Goal: Communication & Community: Answer question/provide support

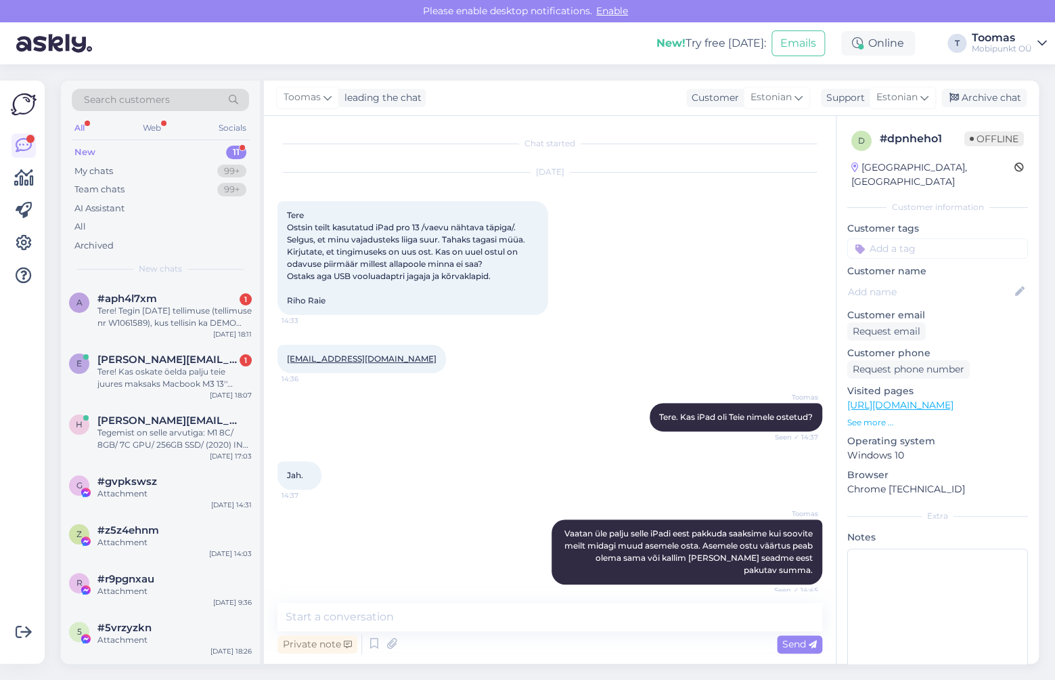
scroll to position [67, 0]
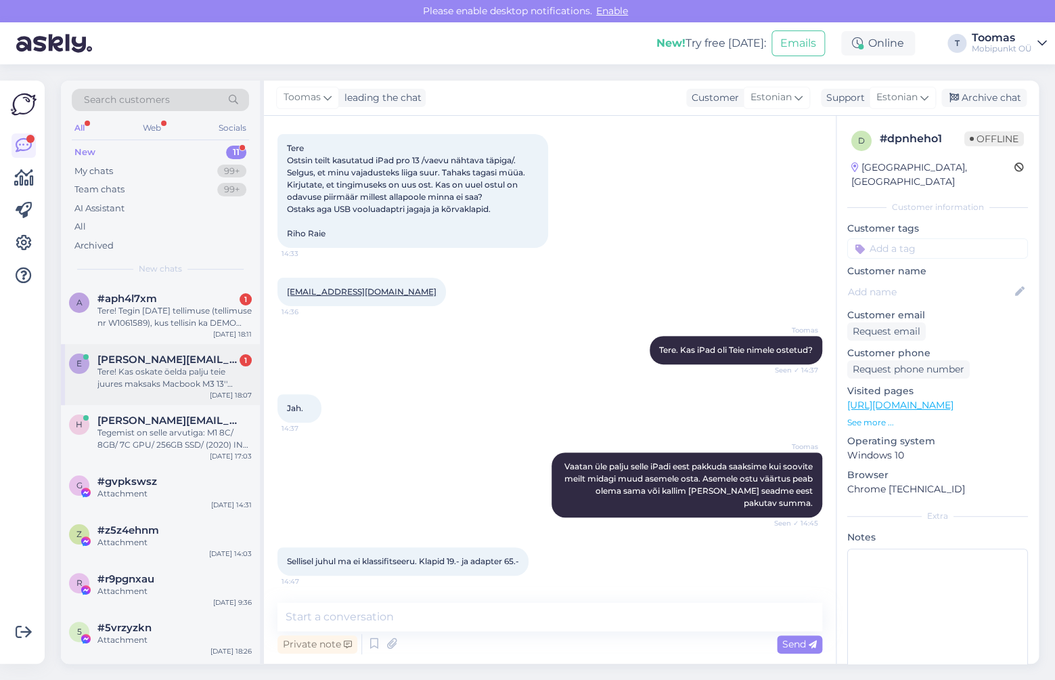
click at [183, 368] on div "Tere! Kas oskate öelda palju teie juures maksaks Macbook M3 13'' (2024) ekraani…" at bounding box center [174, 378] width 154 height 24
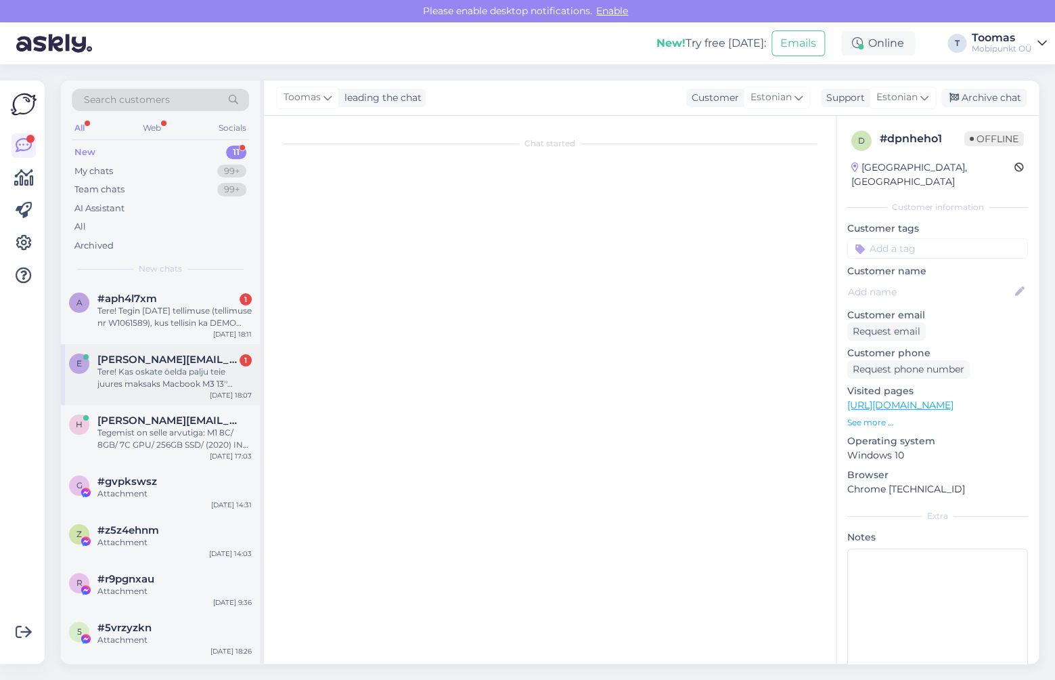
scroll to position [0, 0]
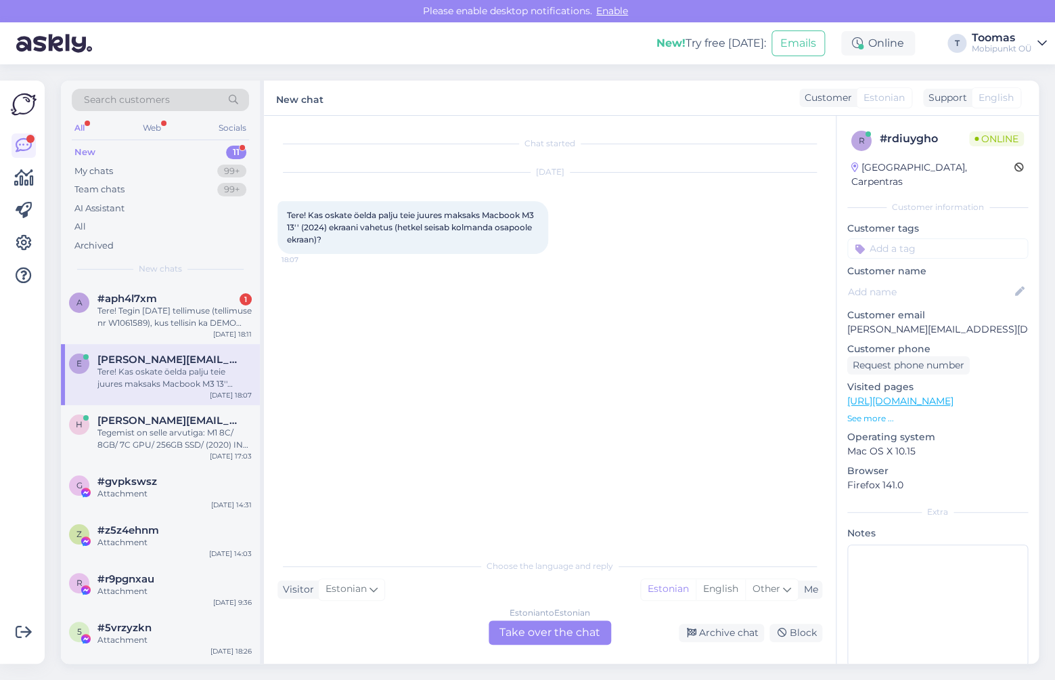
click at [544, 636] on div "Estonian to Estonian Take over the chat" at bounding box center [550, 632] width 123 height 24
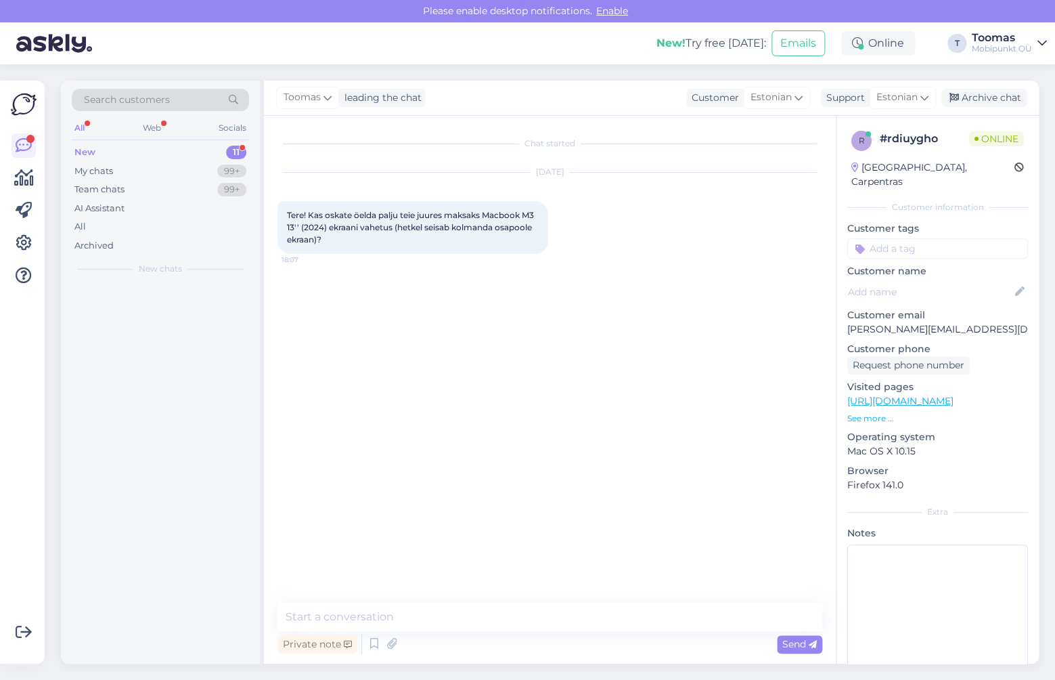
click at [533, 591] on div "Chat started [DATE] Tere! Kas oskate öelda palju teie juures maksaks Macbook M3…" at bounding box center [550, 390] width 572 height 548
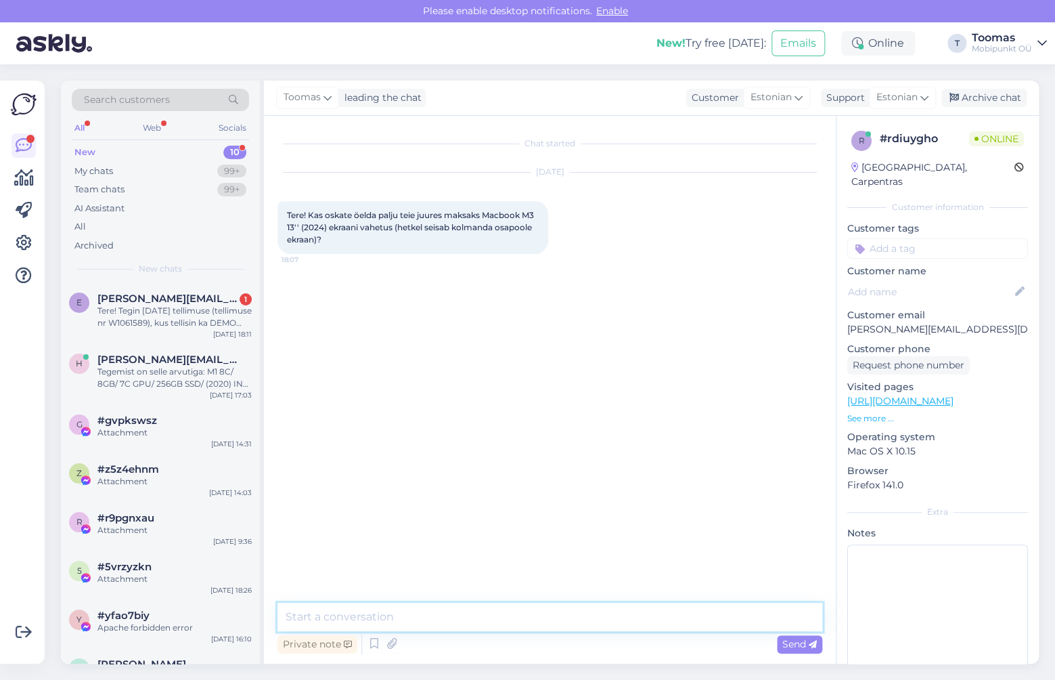
click at [506, 617] on textarea at bounding box center [550, 617] width 545 height 28
type textarea "Tere! Tegemist on MacBook Airiga?"
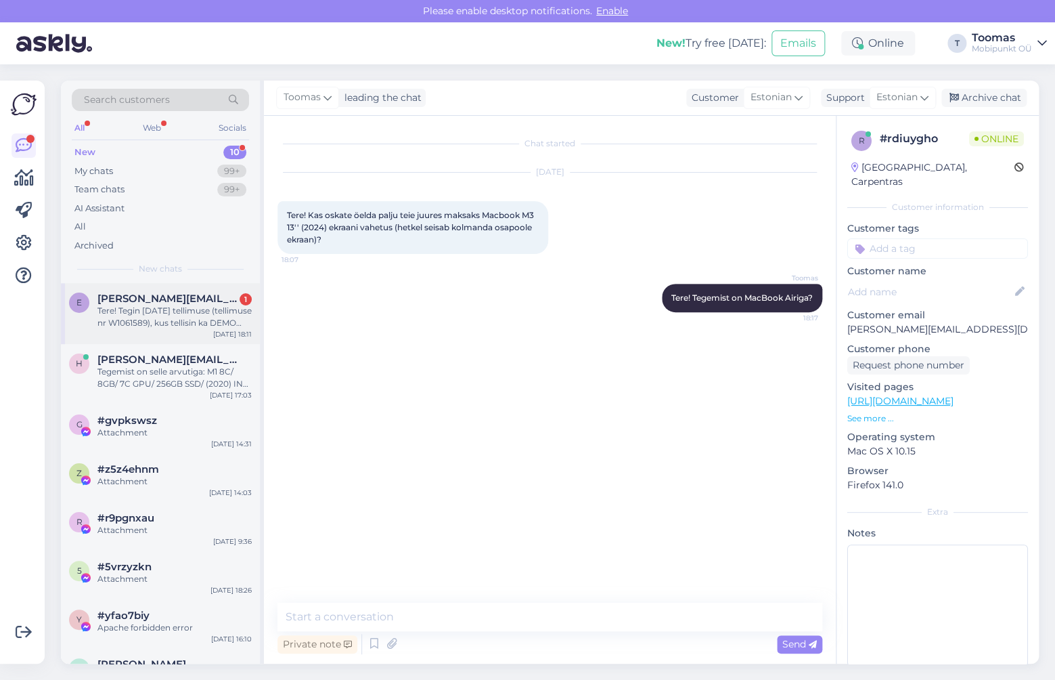
click at [168, 292] on span "[PERSON_NAME][EMAIL_ADDRESS][PERSON_NAME][DOMAIN_NAME]" at bounding box center [167, 298] width 141 height 12
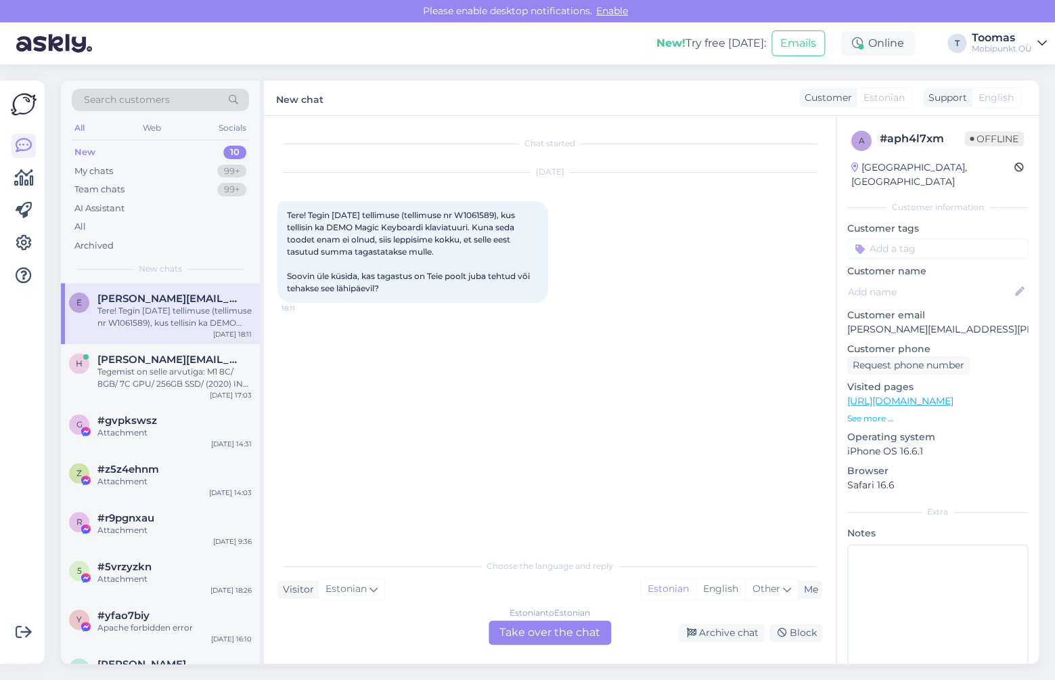
click at [531, 630] on div "Estonian to Estonian Take over the chat" at bounding box center [550, 632] width 123 height 24
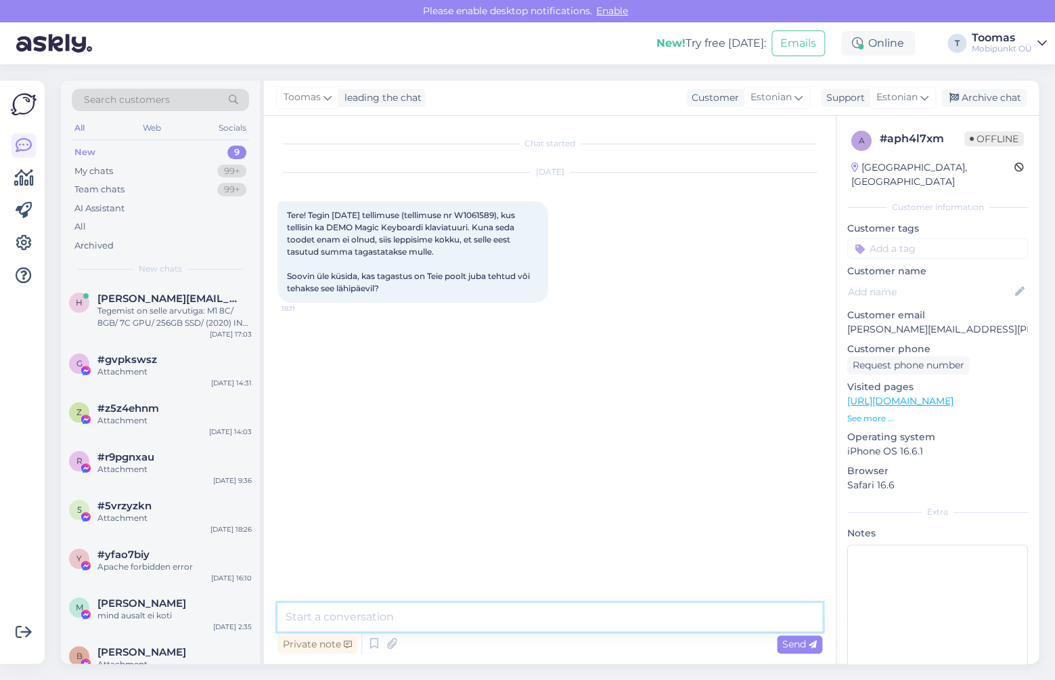
click at [521, 621] on textarea at bounding box center [550, 617] width 545 height 28
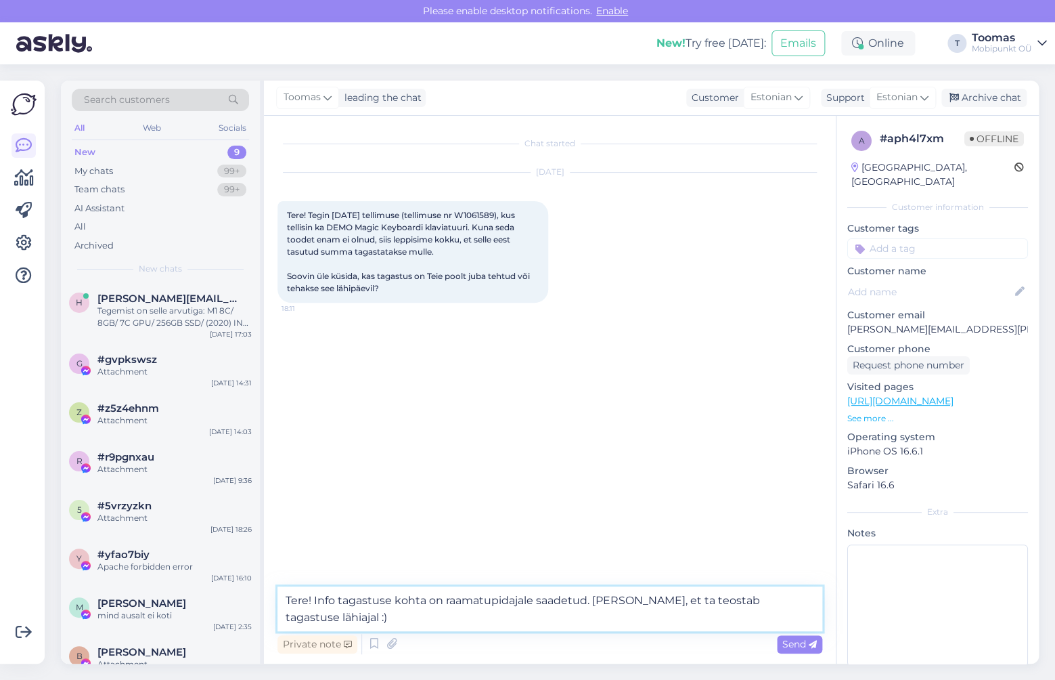
type textarea "Tere! Info tagastuse kohta on raamatupidajale saadetud. [PERSON_NAME], et ta te…"
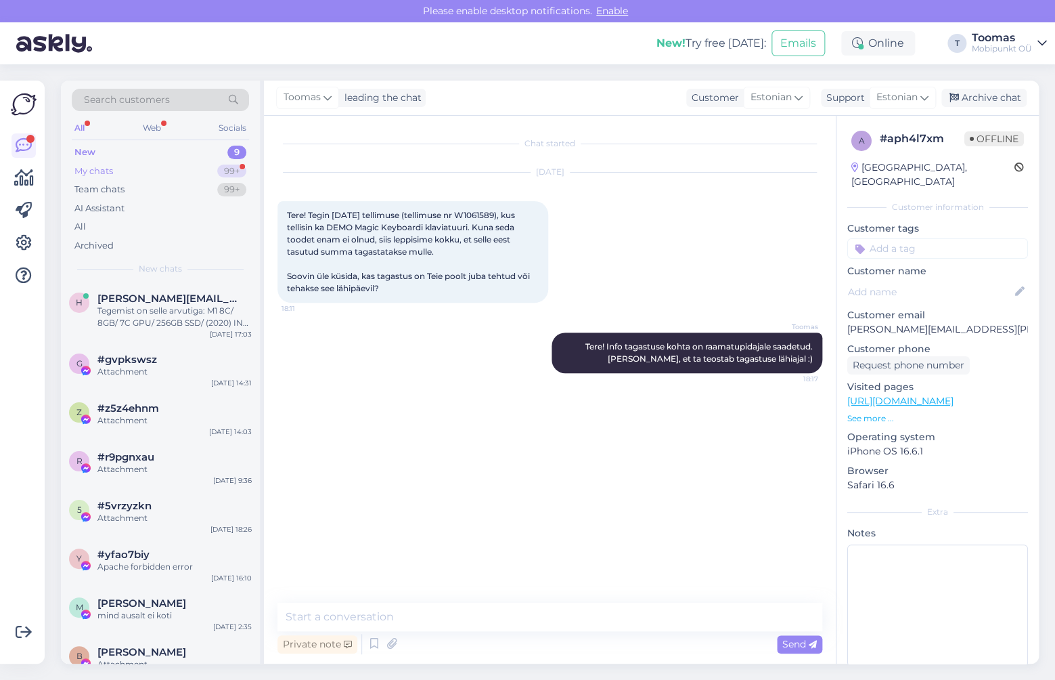
click at [230, 165] on div "99+" at bounding box center [231, 172] width 29 height 14
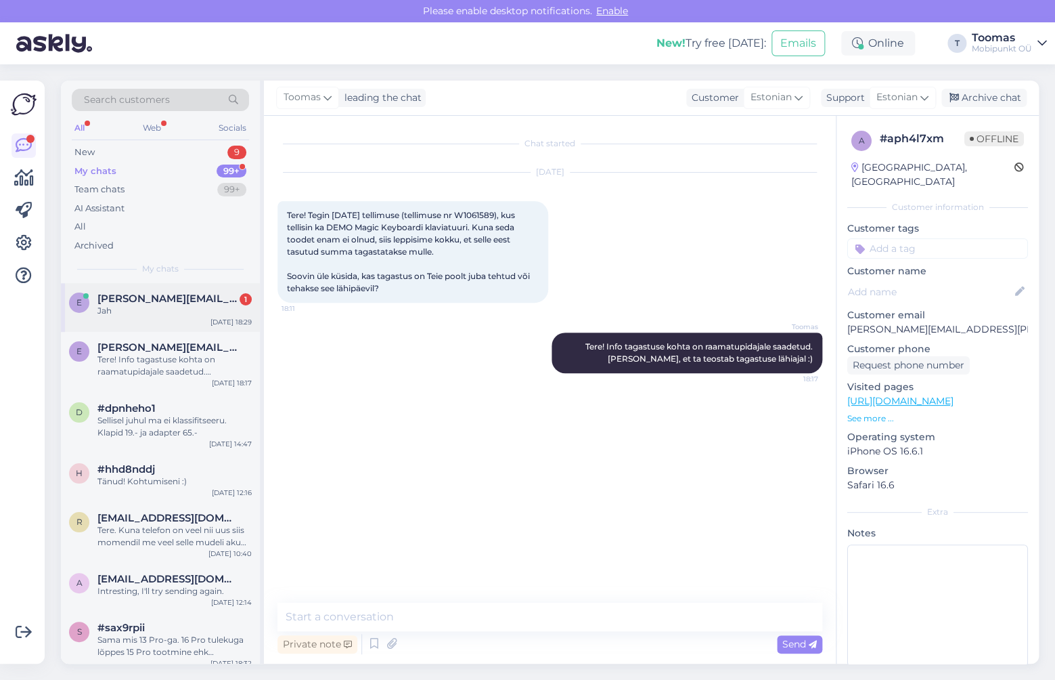
click at [205, 299] on span "[PERSON_NAME][EMAIL_ADDRESS][DOMAIN_NAME]" at bounding box center [167, 298] width 141 height 12
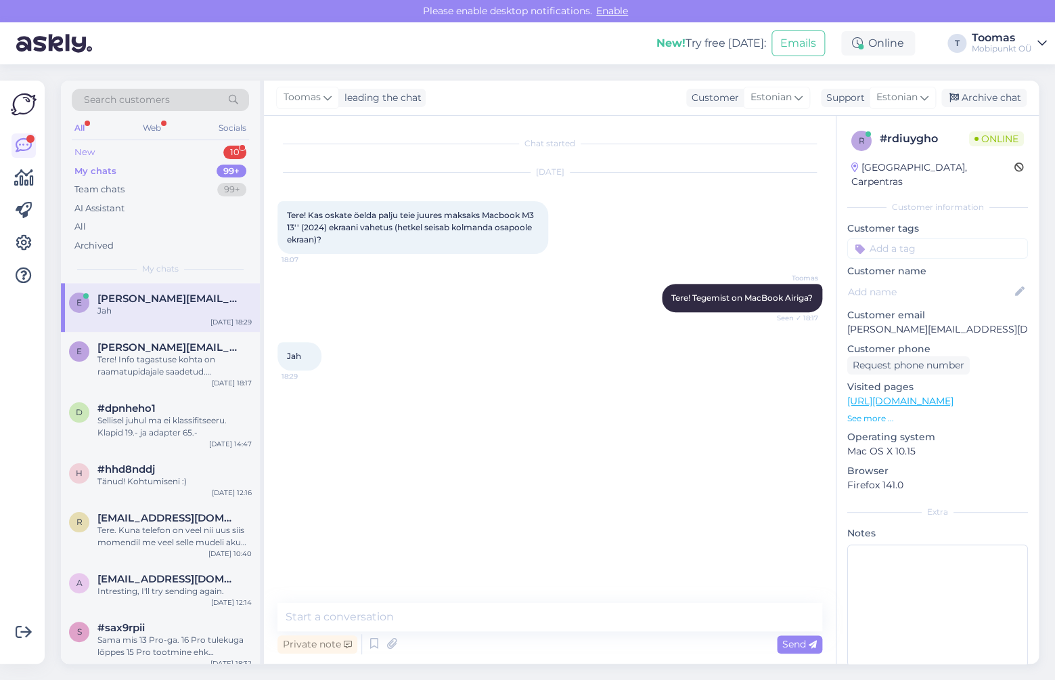
click at [112, 159] on div "New 10" at bounding box center [160, 152] width 177 height 19
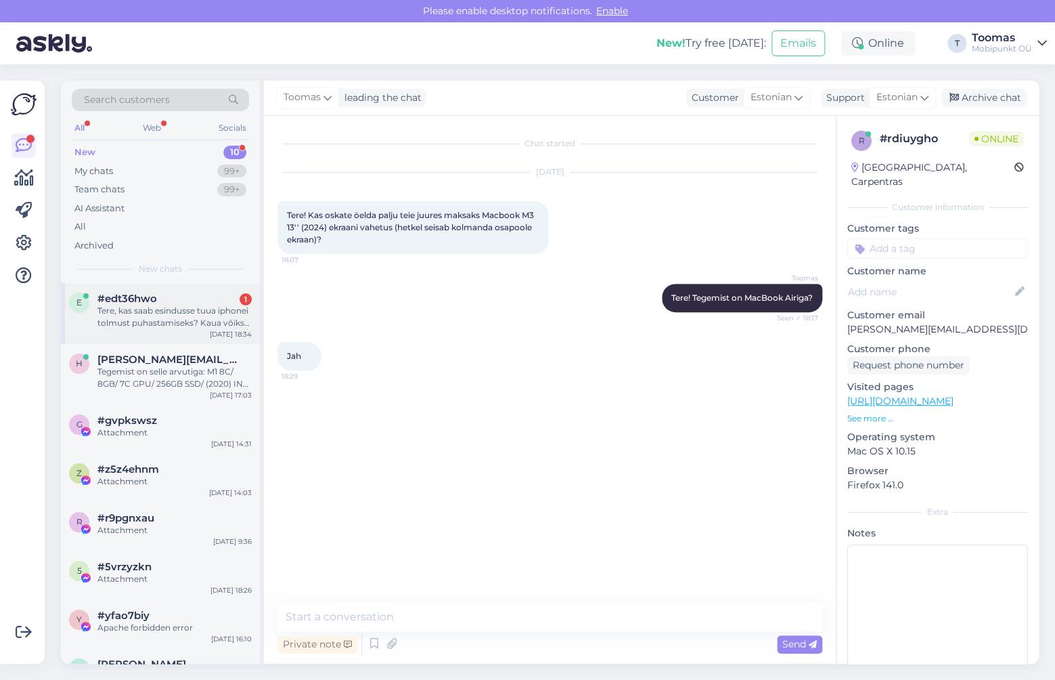
click at [171, 295] on div "#edt36hwo 1" at bounding box center [174, 298] width 154 height 12
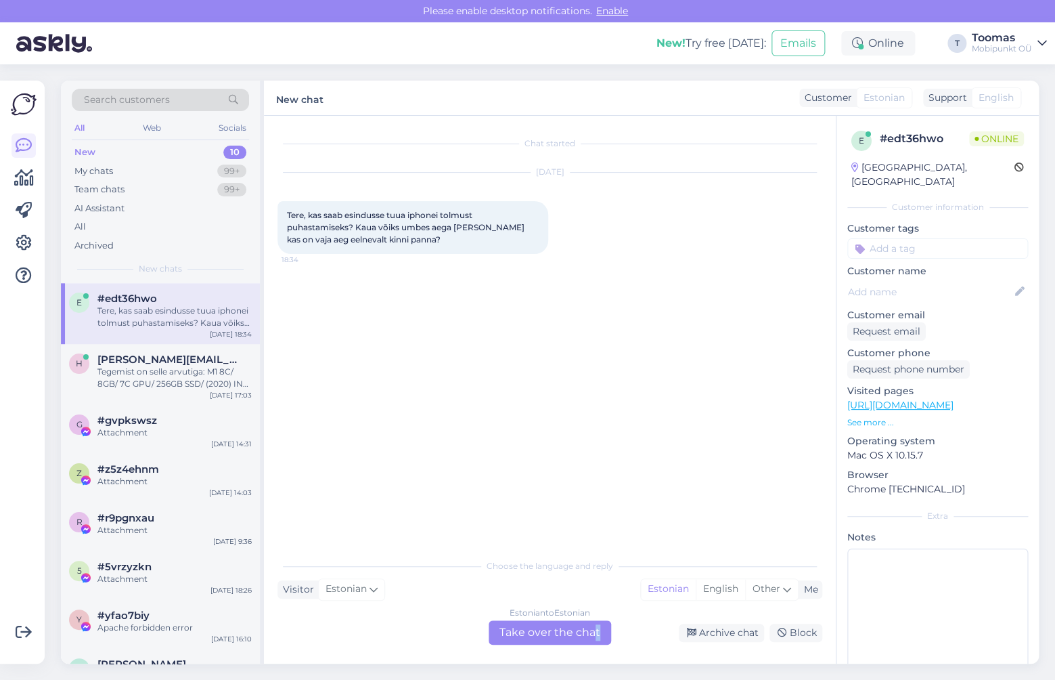
click at [597, 632] on div "Estonian to Estonian Take over the chat" at bounding box center [550, 632] width 123 height 24
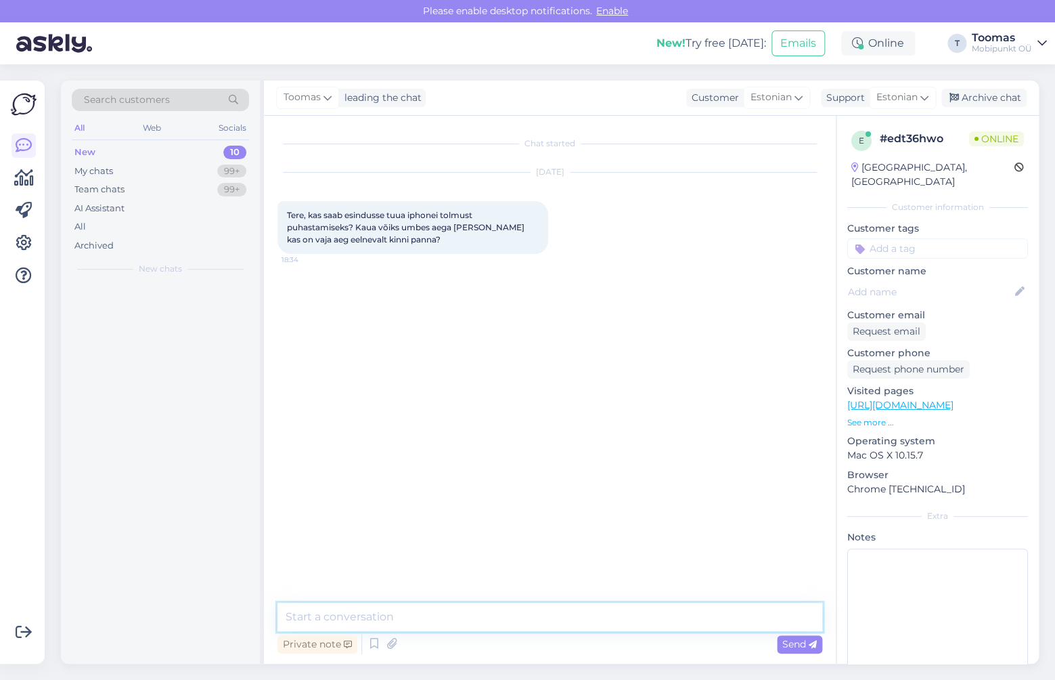
click at [597, 611] on textarea at bounding box center [550, 617] width 545 height 28
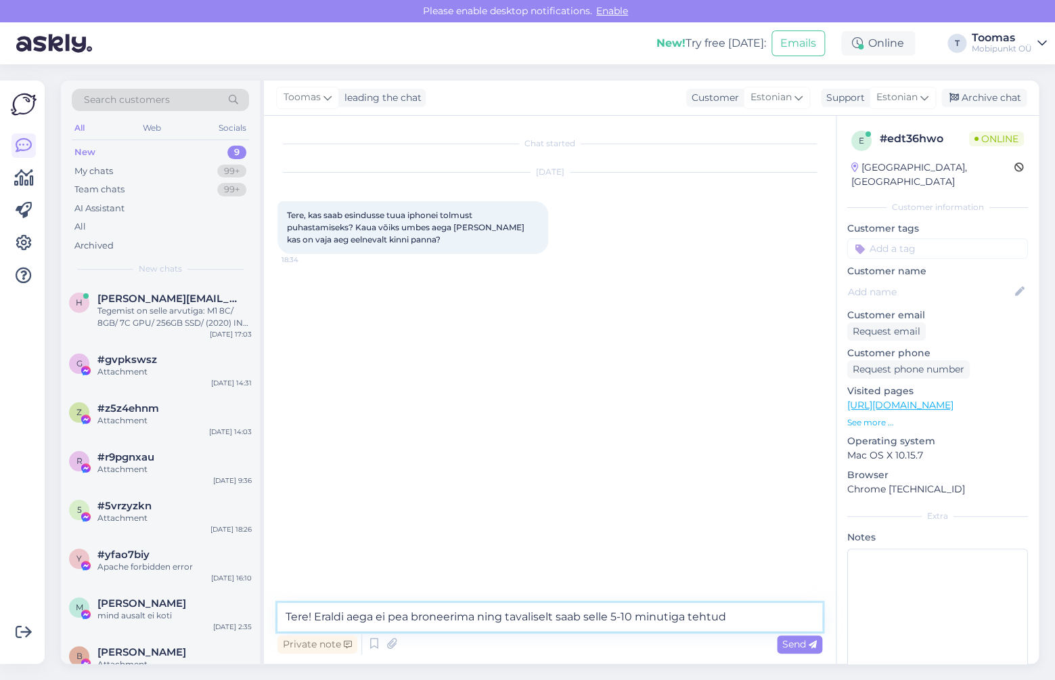
type textarea "Tere! Eraldi aega ei pea broneerima ning tavaliselt saab selle 5-10 minutiga te…"
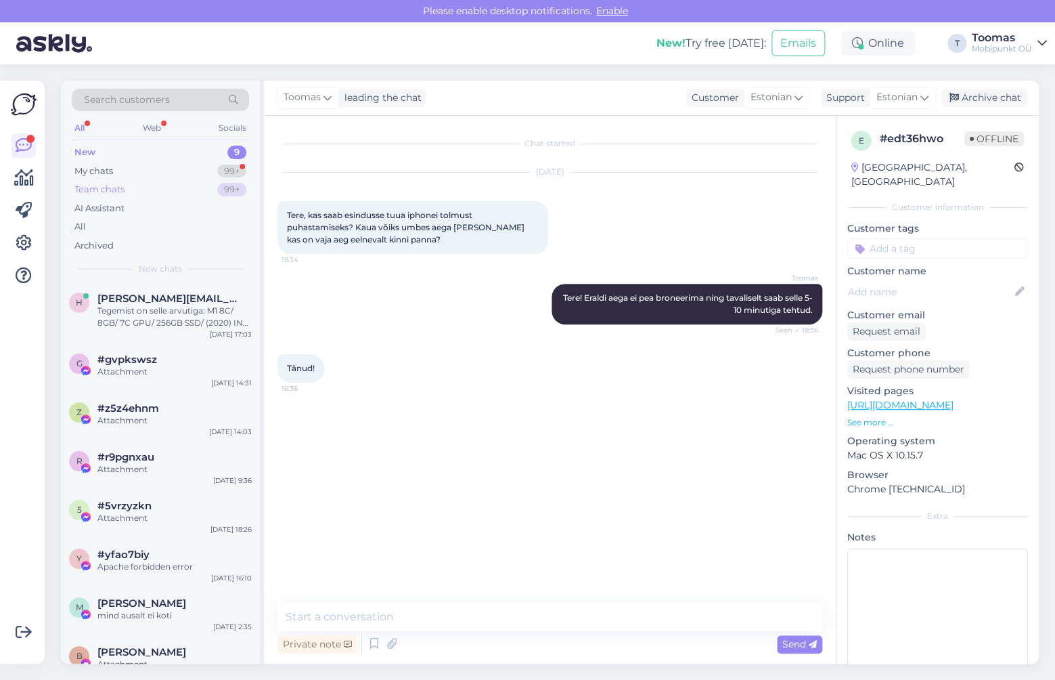
click at [244, 181] on div "Team chats 99+" at bounding box center [160, 189] width 177 height 19
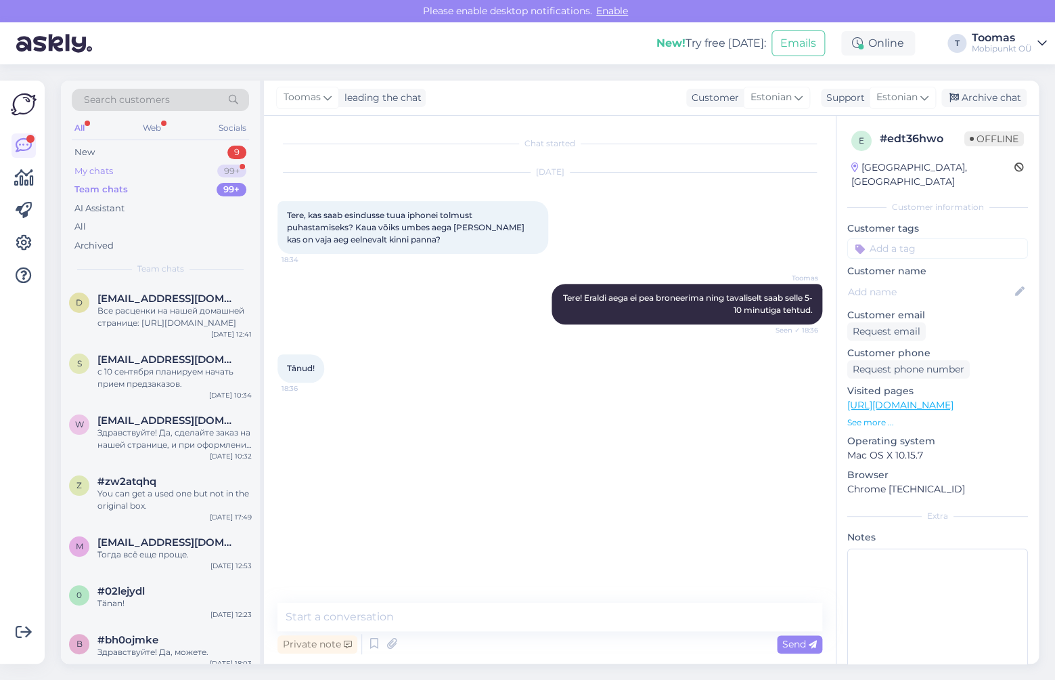
click at [236, 172] on div "99+" at bounding box center [231, 172] width 29 height 14
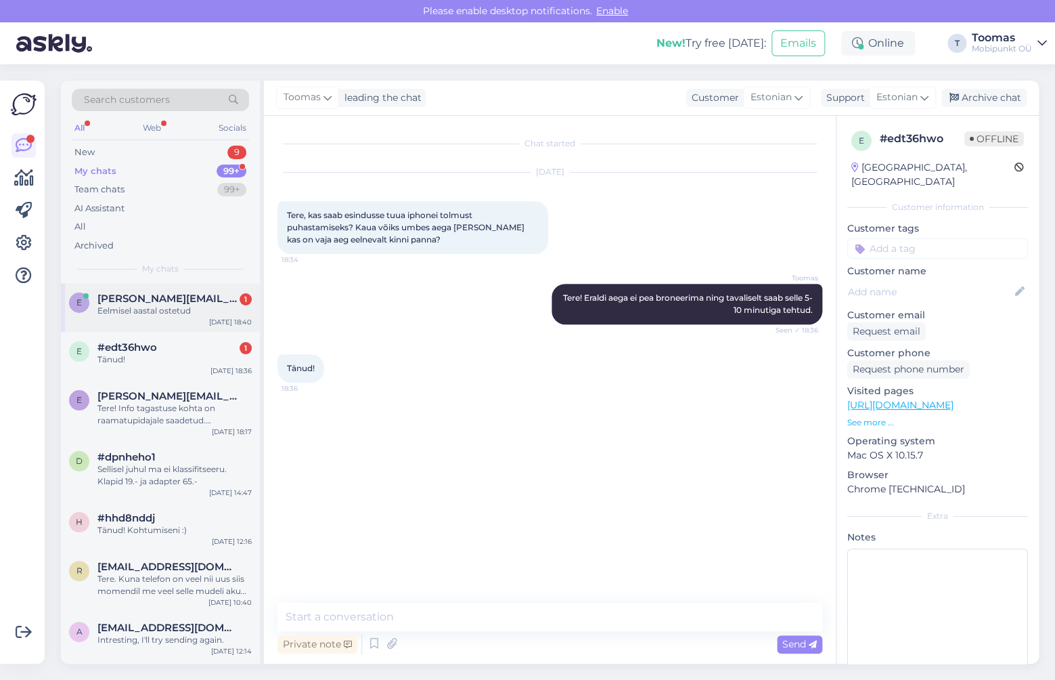
click at [195, 318] on div "e [PERSON_NAME][EMAIL_ADDRESS][DOMAIN_NAME] 1 Eelmisel aastal ostetud [DATE] 18…" at bounding box center [160, 307] width 199 height 49
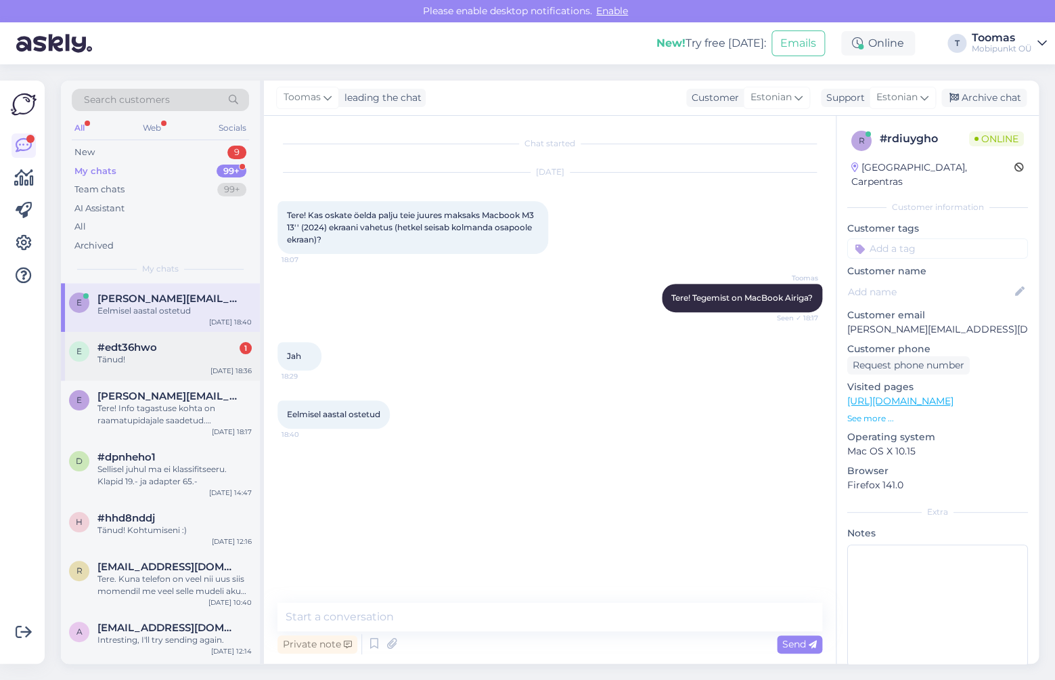
click at [194, 346] on div "#edt36hwo 1" at bounding box center [174, 347] width 154 height 12
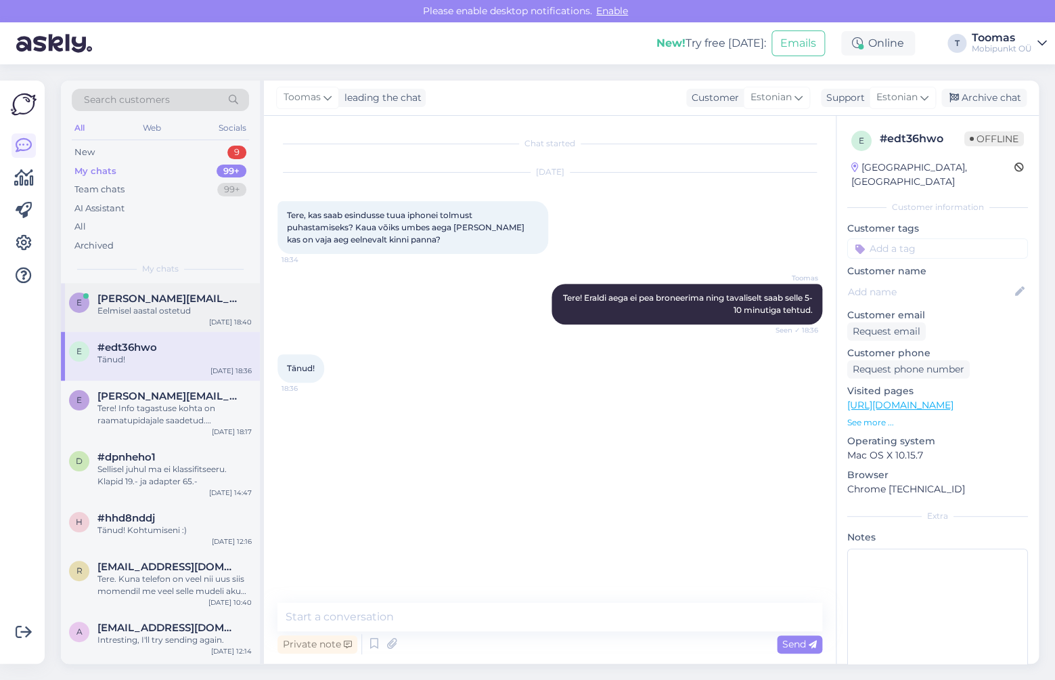
click at [194, 318] on div "e [PERSON_NAME][EMAIL_ADDRESS][DOMAIN_NAME] Eelmisel aastal ostetud [DATE] 18:40" at bounding box center [160, 307] width 199 height 49
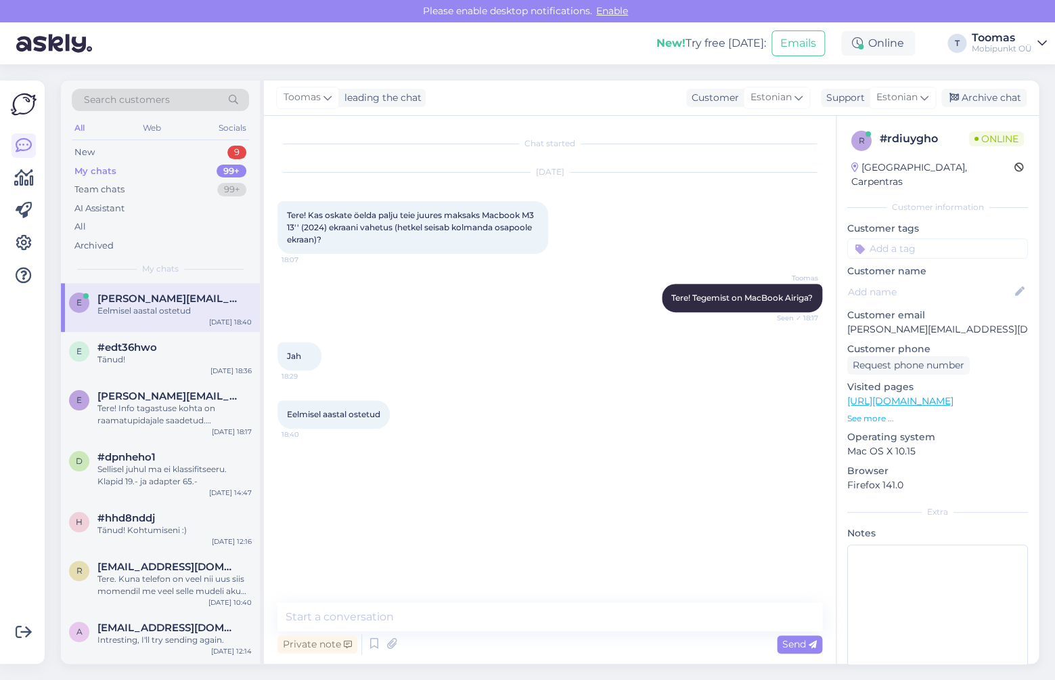
click at [411, 601] on div "Chat started [DATE] Tere! Kas oskate öelda palju teie juures maksaks Macbook M3…" at bounding box center [550, 390] width 572 height 548
click at [403, 614] on textarea at bounding box center [550, 617] width 545 height 28
type textarea "O"
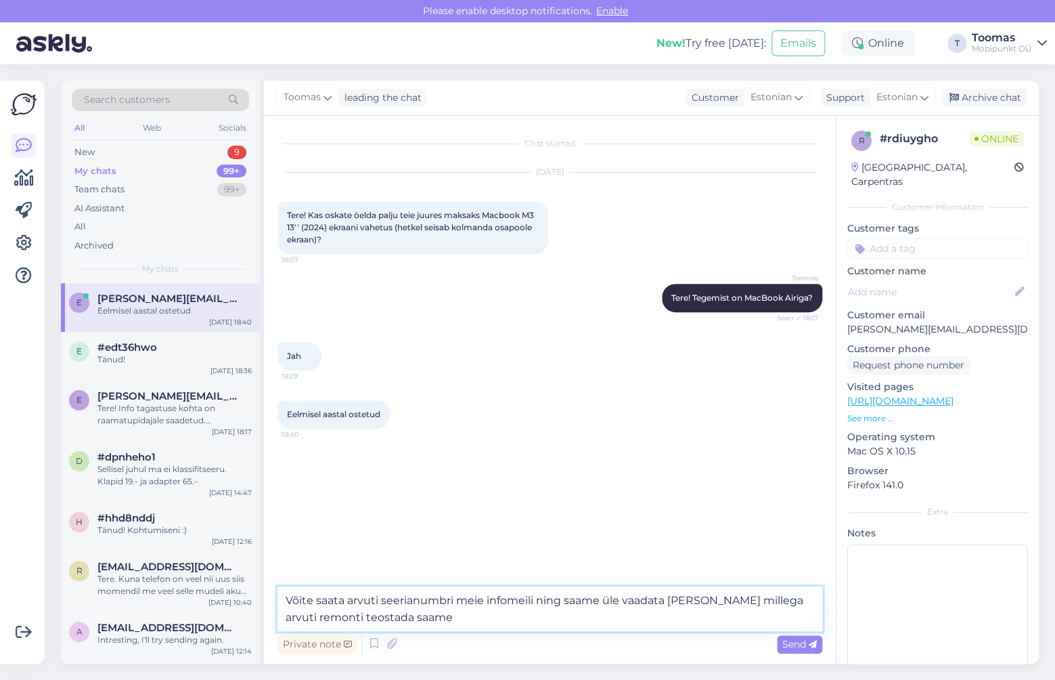
type textarea "Võite saata arvuti seerianumbri meie infomeili ning saame üle vaadata [PERSON_N…"
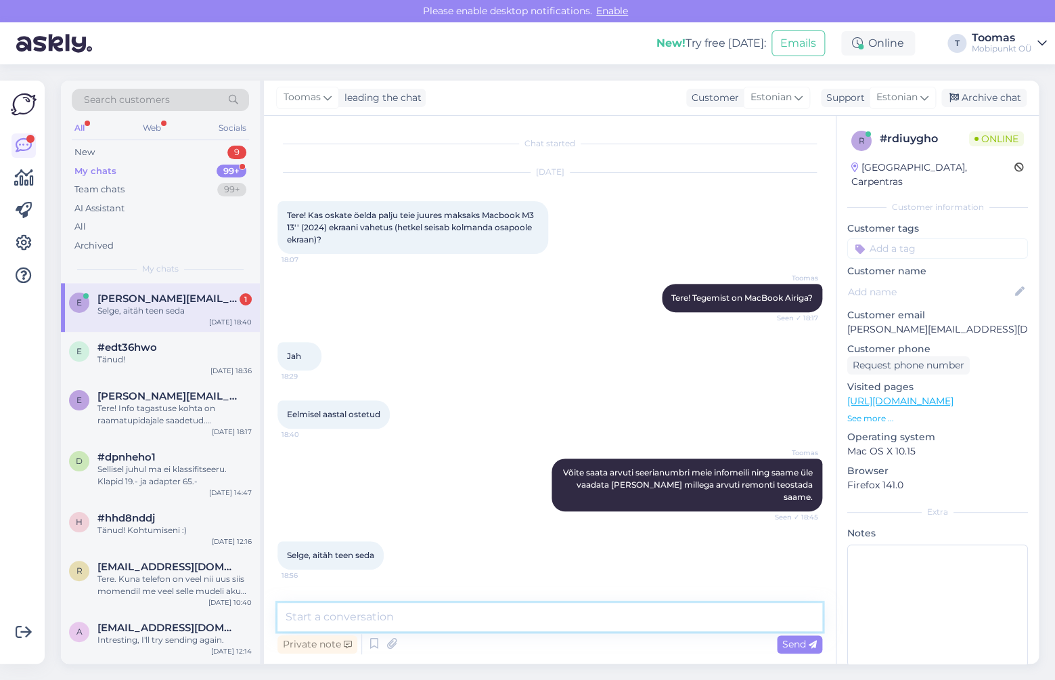
click at [360, 616] on textarea at bounding box center [550, 617] width 545 height 28
type textarea "Jääme ootama :)"
